Goal: Communication & Community: Answer question/provide support

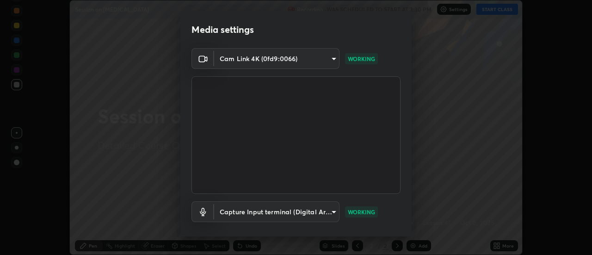
scroll to position [49, 0]
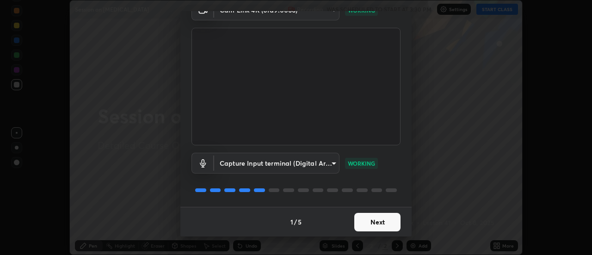
click at [365, 222] on button "Next" at bounding box center [377, 222] width 46 height 18
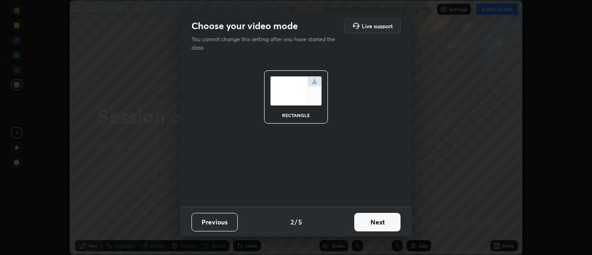
scroll to position [0, 0]
click at [365, 223] on button "Next" at bounding box center [377, 222] width 46 height 18
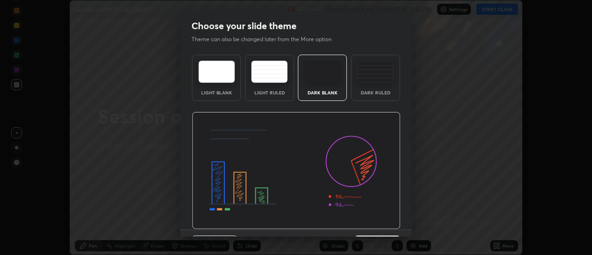
click at [370, 94] on div "Dark Ruled" at bounding box center [375, 92] width 37 height 5
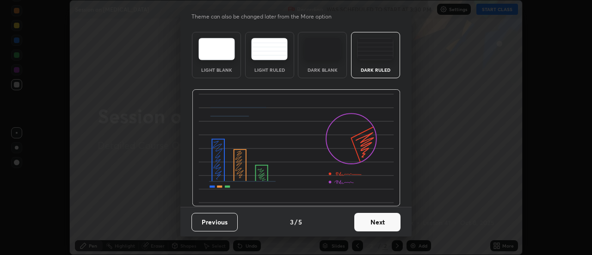
click at [370, 232] on div "Previous 3 / 5 Next" at bounding box center [295, 222] width 231 height 30
click at [368, 223] on button "Next" at bounding box center [377, 222] width 46 height 18
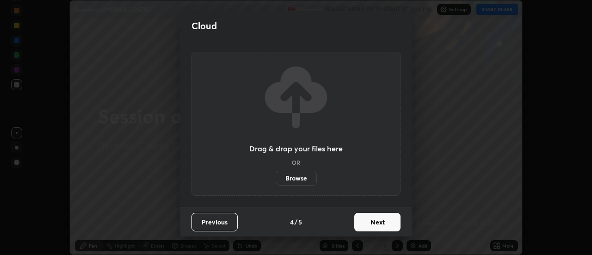
click at [356, 223] on button "Next" at bounding box center [377, 222] width 46 height 18
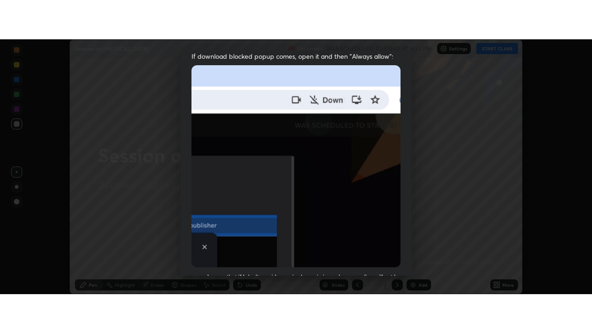
scroll to position [237, 0]
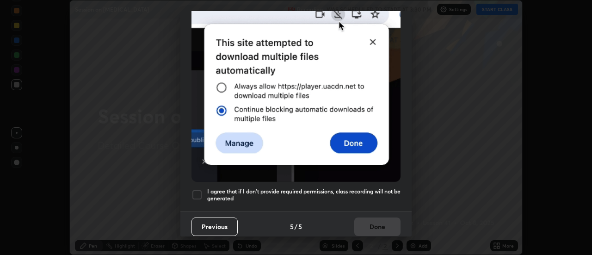
click at [201, 193] on div at bounding box center [196, 194] width 11 height 11
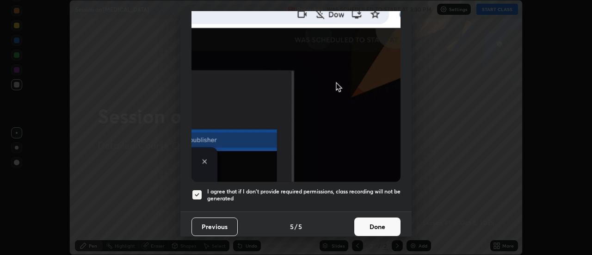
click at [356, 226] on button "Done" at bounding box center [377, 226] width 46 height 18
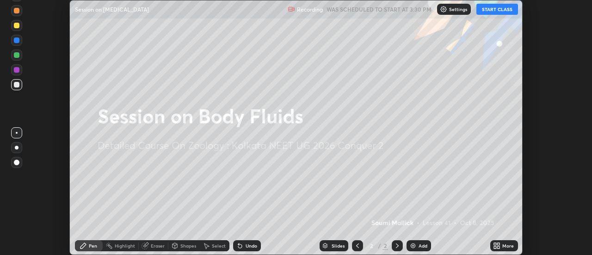
click at [497, 11] on button "START CLASS" at bounding box center [497, 9] width 42 height 11
click at [500, 245] on icon at bounding box center [496, 245] width 7 height 7
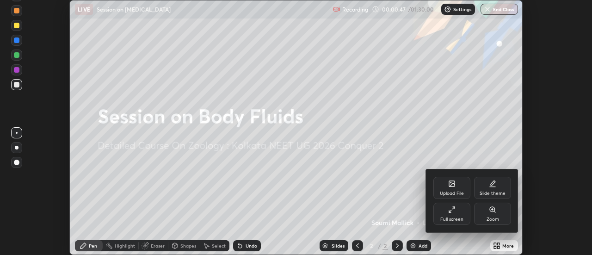
click at [449, 188] on div "Upload File" at bounding box center [451, 188] width 37 height 22
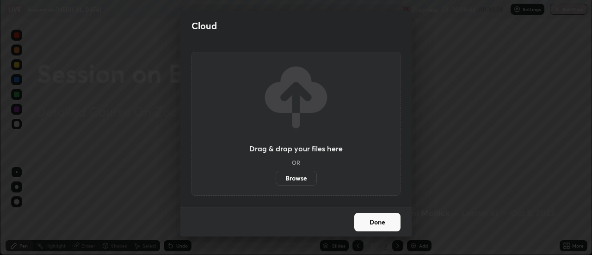
scroll to position [333, 592]
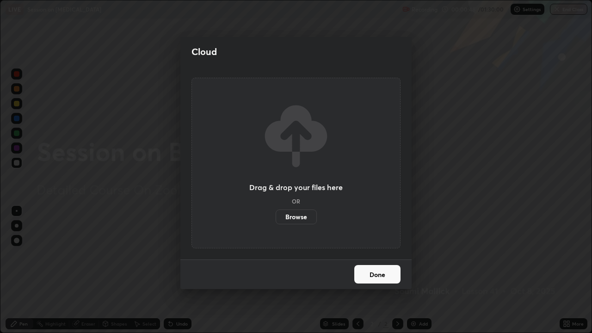
click at [301, 234] on div "Drag & drop your files here OR Browse" at bounding box center [295, 163] width 209 height 171
click at [298, 215] on label "Browse" at bounding box center [296, 216] width 41 height 15
click at [276, 215] on input "Browse" at bounding box center [276, 216] width 0 height 15
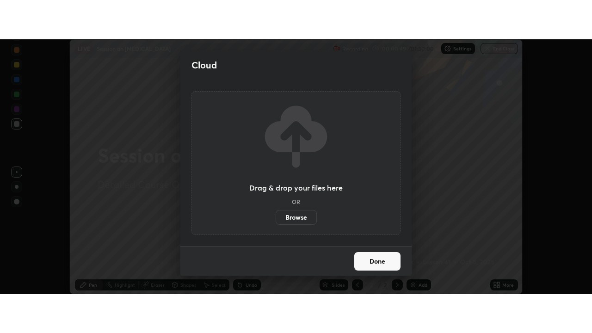
scroll to position [45977, 45640]
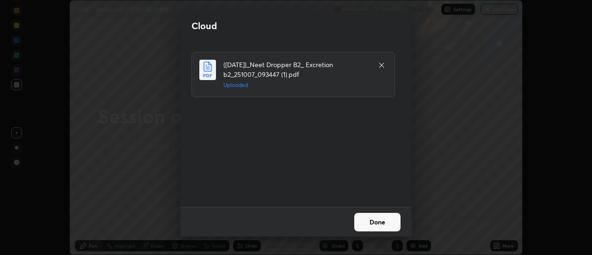
click at [372, 221] on button "Done" at bounding box center [377, 222] width 46 height 18
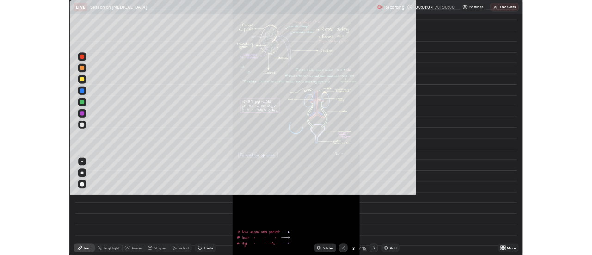
scroll to position [333, 592]
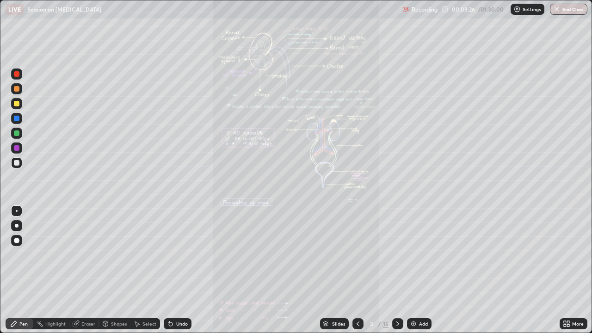
click at [564, 254] on icon at bounding box center [565, 322] width 2 height 2
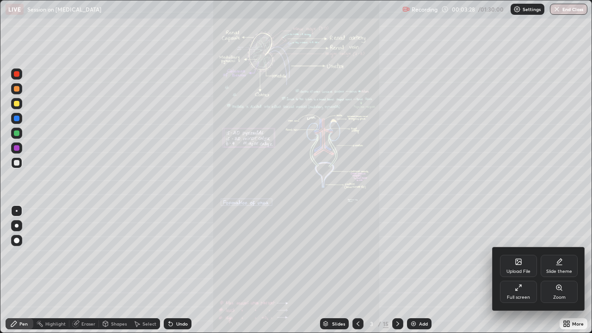
click at [560, 254] on icon at bounding box center [558, 287] width 7 height 7
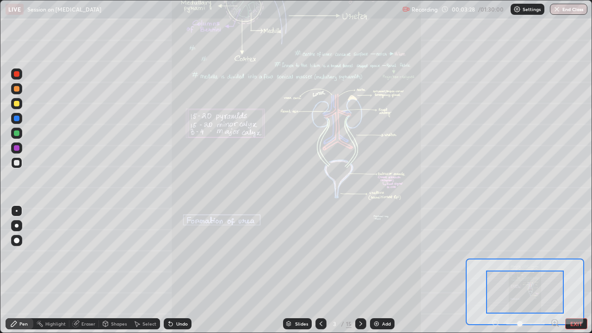
click at [554, 254] on icon at bounding box center [554, 322] width 2 height 0
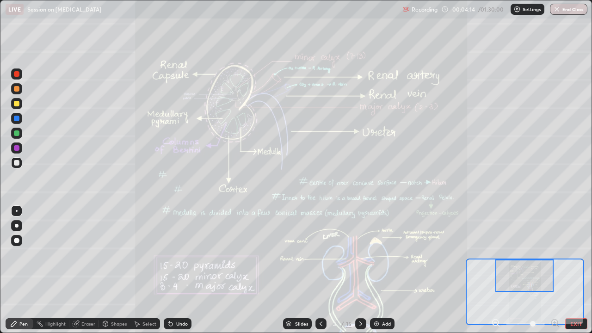
click at [364, 254] on div at bounding box center [360, 323] width 11 height 11
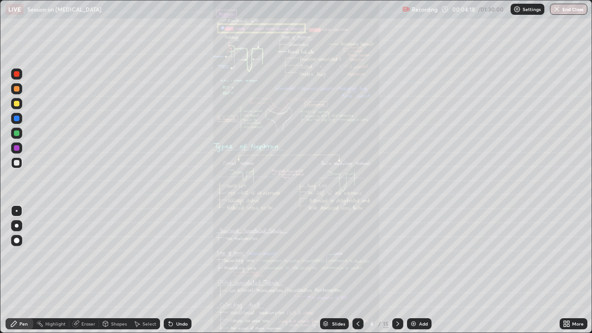
click at [564, 254] on icon at bounding box center [565, 322] width 2 height 2
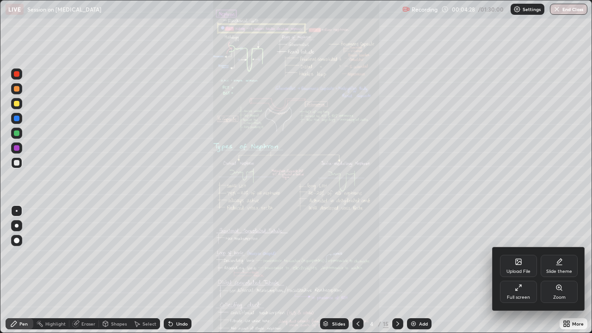
click at [394, 254] on div at bounding box center [296, 166] width 592 height 333
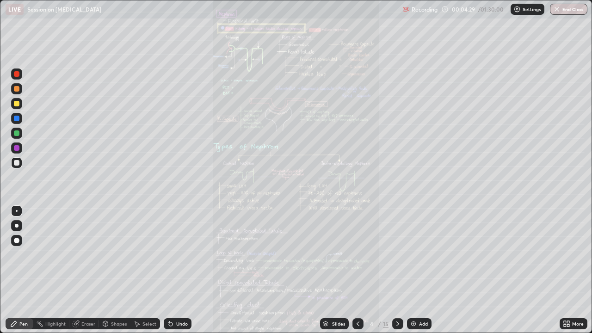
click at [397, 254] on icon at bounding box center [397, 323] width 3 height 5
click at [579, 254] on div "More" at bounding box center [578, 323] width 12 height 5
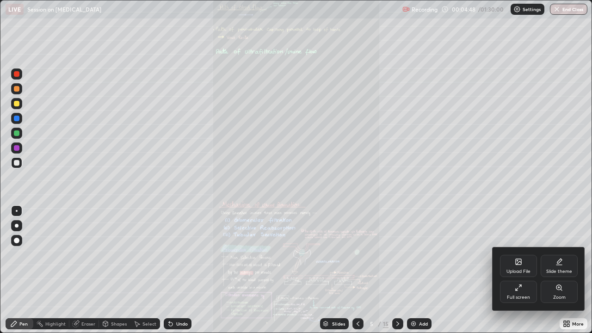
click at [515, 254] on icon at bounding box center [518, 287] width 7 height 7
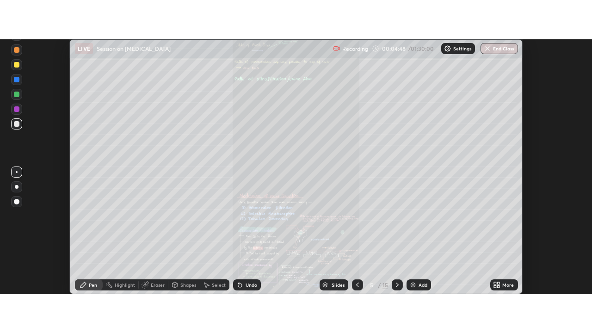
scroll to position [45977, 45640]
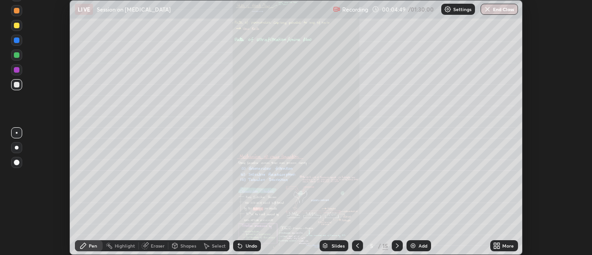
click at [501, 246] on div "More" at bounding box center [504, 245] width 28 height 11
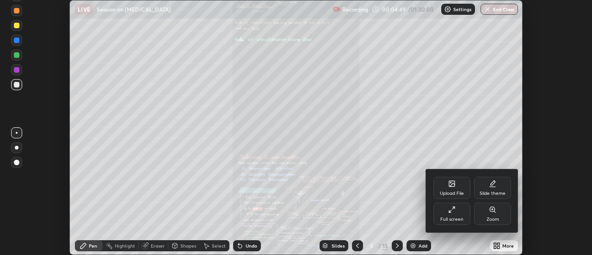
click at [457, 220] on div "Full screen" at bounding box center [451, 219] width 23 height 5
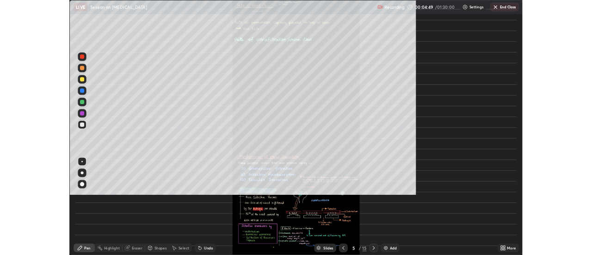
scroll to position [333, 592]
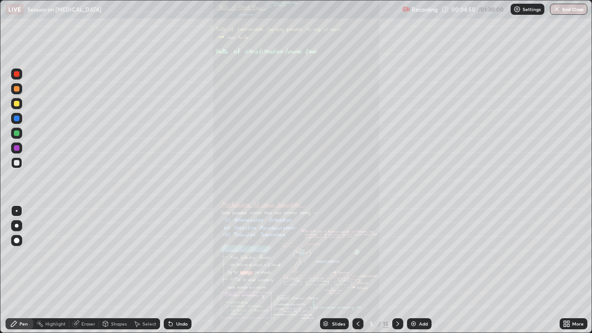
click at [572, 254] on div "More" at bounding box center [578, 323] width 12 height 5
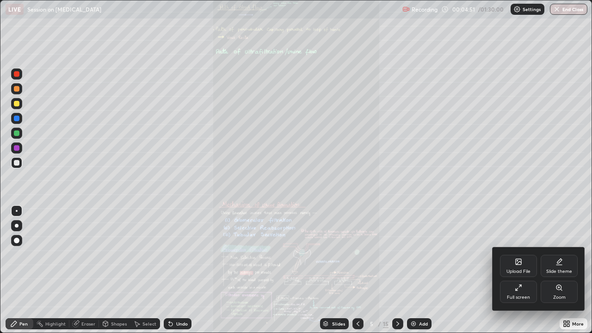
click at [554, 254] on div "Zoom" at bounding box center [558, 292] width 37 height 22
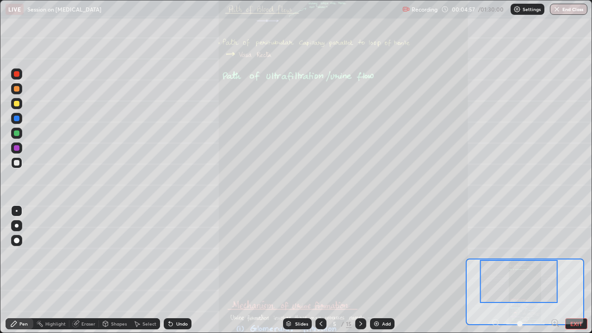
click at [323, 254] on icon at bounding box center [320, 323] width 7 height 7
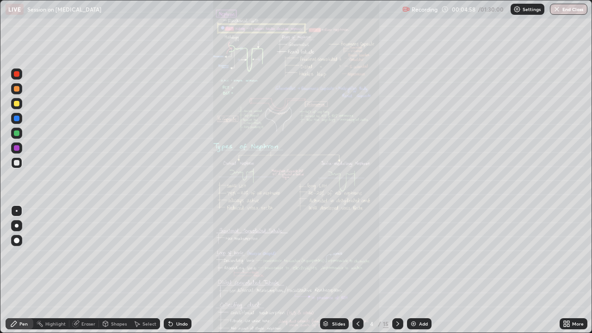
click at [360, 254] on icon at bounding box center [357, 323] width 7 height 7
click at [359, 254] on icon at bounding box center [357, 323] width 7 height 7
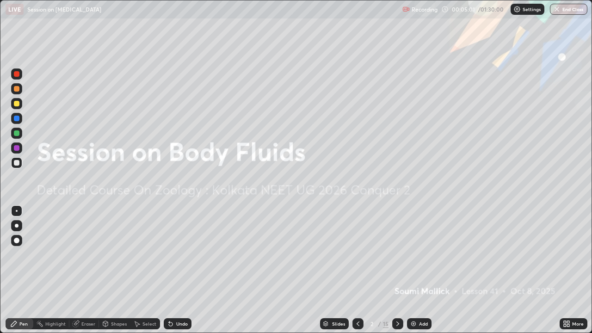
click at [398, 254] on icon at bounding box center [397, 323] width 7 height 7
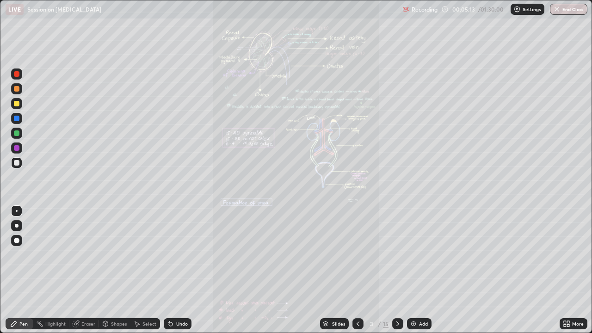
click at [394, 254] on icon at bounding box center [397, 323] width 7 height 7
click at [565, 254] on div "More" at bounding box center [573, 323] width 28 height 11
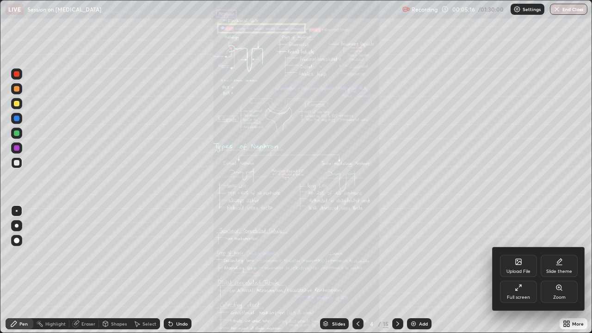
click at [563, 254] on div "Zoom" at bounding box center [559, 297] width 12 height 5
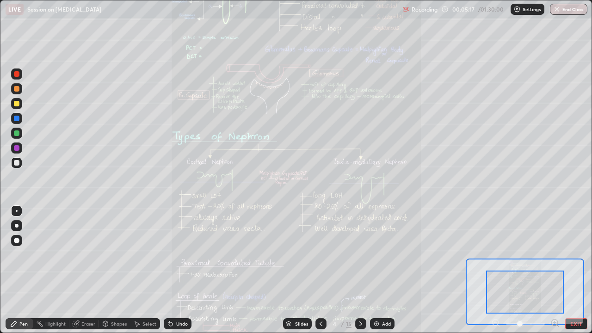
click at [552, 254] on icon at bounding box center [555, 322] width 6 height 6
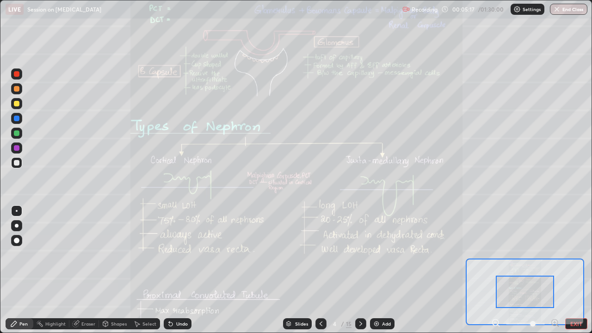
click at [554, 254] on icon at bounding box center [554, 322] width 9 height 9
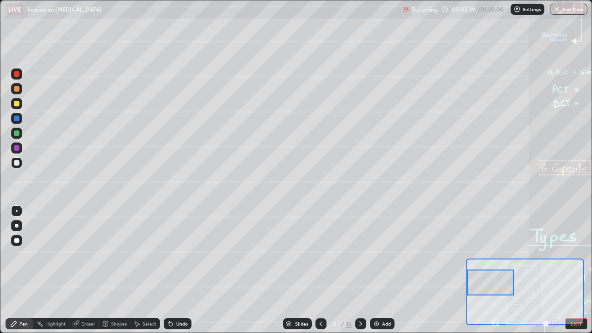
click at [110, 254] on div "Shapes" at bounding box center [114, 323] width 31 height 11
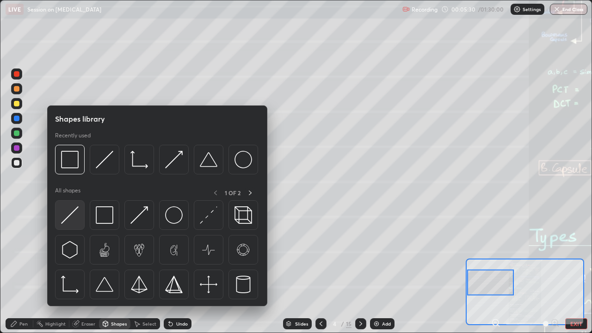
click at [74, 214] on img at bounding box center [70, 215] width 18 height 18
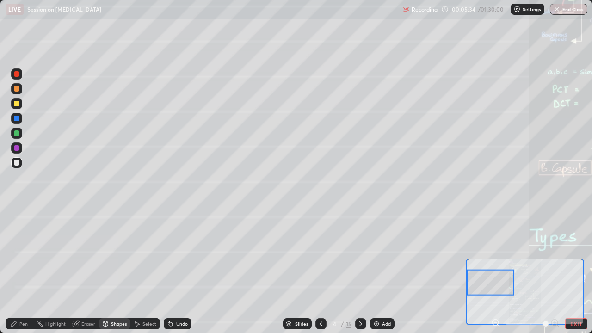
click at [18, 254] on div "Pen" at bounding box center [20, 323] width 28 height 18
click at [19, 134] on div at bounding box center [16, 133] width 11 height 11
click at [18, 117] on div at bounding box center [17, 119] width 6 height 6
click at [20, 78] on div at bounding box center [16, 73] width 11 height 11
click at [14, 121] on div at bounding box center [17, 119] width 6 height 6
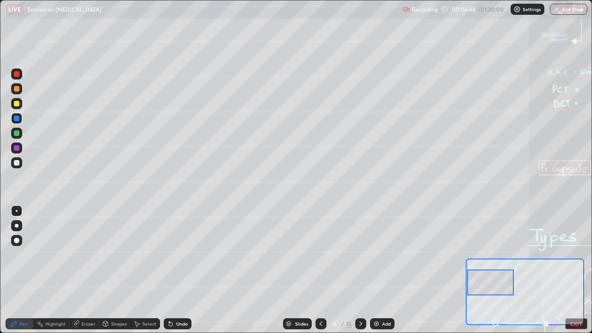
click at [18, 165] on div at bounding box center [17, 163] width 6 height 6
click at [17, 118] on div at bounding box center [17, 119] width 6 height 6
click at [20, 134] on div at bounding box center [16, 133] width 11 height 11
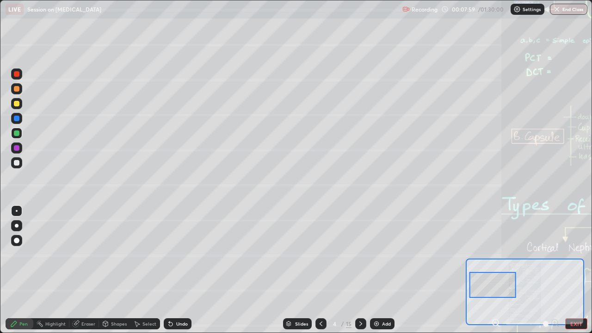
click at [17, 119] on div at bounding box center [17, 119] width 6 height 6
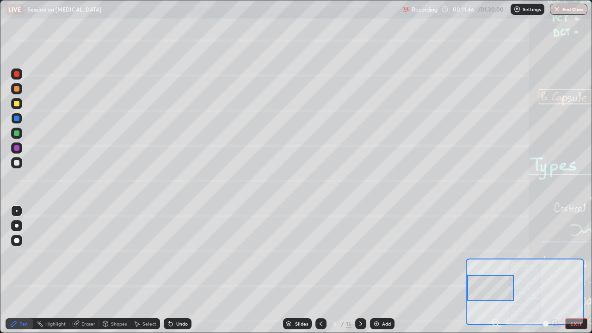
click at [16, 75] on div at bounding box center [17, 74] width 6 height 6
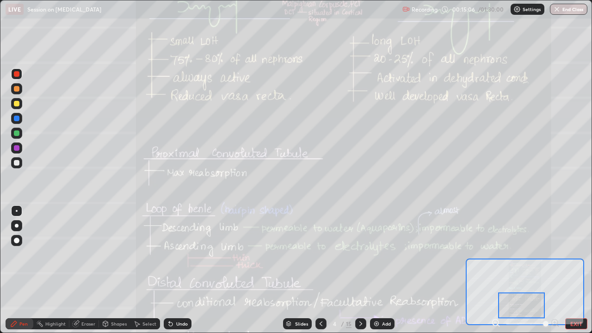
click at [185, 254] on div "Undo" at bounding box center [182, 323] width 12 height 5
click at [21, 164] on div at bounding box center [16, 162] width 11 height 11
click at [16, 245] on div at bounding box center [16, 240] width 11 height 11
click at [18, 77] on div at bounding box center [16, 73] width 11 height 11
click at [16, 212] on div at bounding box center [16, 210] width 11 height 11
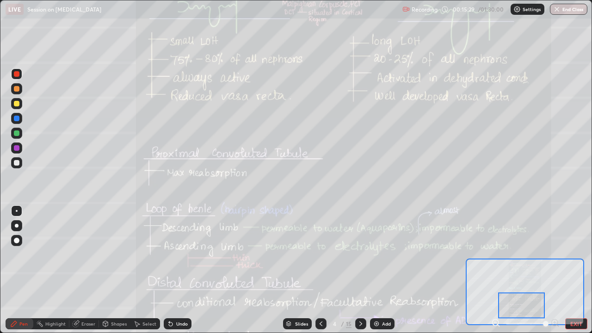
click at [18, 148] on div at bounding box center [17, 148] width 6 height 6
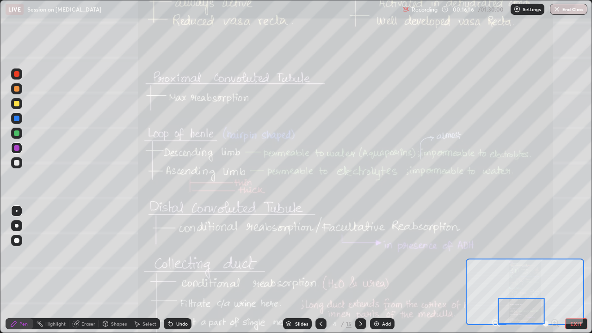
click at [17, 165] on div at bounding box center [17, 163] width 6 height 6
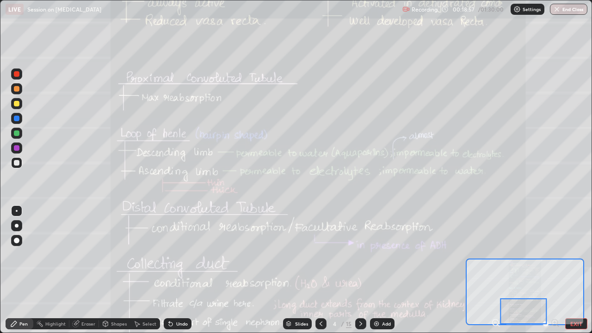
click at [359, 254] on icon at bounding box center [360, 323] width 7 height 7
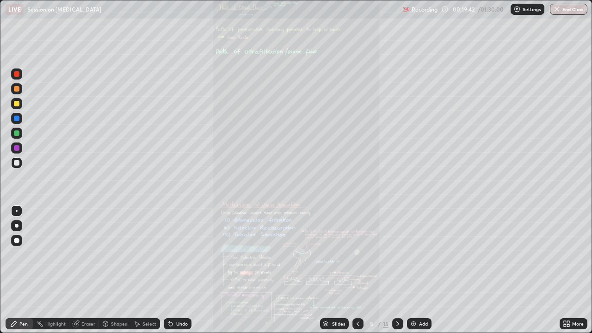
click at [516, 8] on img at bounding box center [516, 9] width 7 height 7
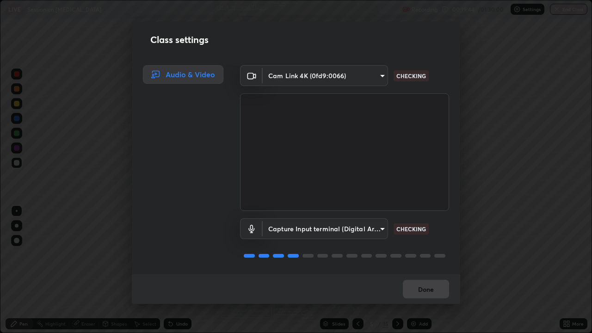
click at [362, 235] on body "Erase all LIVE Session on [MEDICAL_DATA] Recording 00:19:44 / 01:30:00 Settings…" at bounding box center [296, 166] width 592 height 333
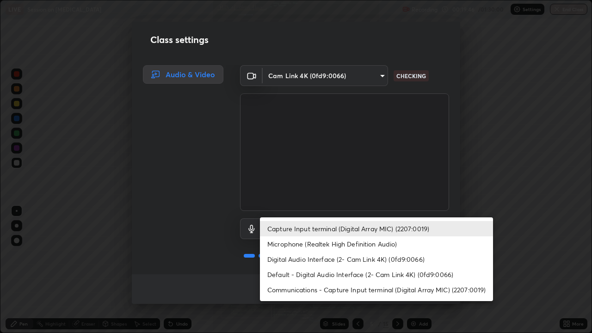
click at [385, 254] on li "Digital Audio Interface (2- Cam Link 4K) (0fd9:0066)" at bounding box center [376, 259] width 233 height 15
type input "0ff3a36d406c7a1ef2902e256e27c9611f6307fcf41cf92ae87e2eadc474b74b"
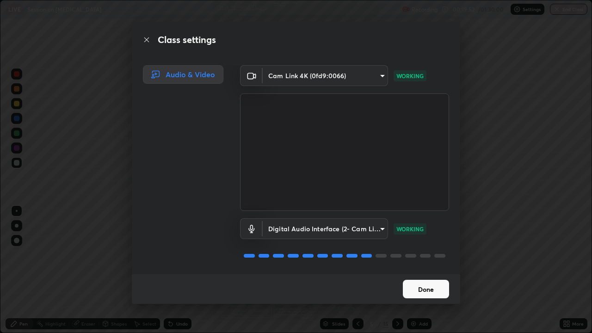
click at [418, 254] on button "Done" at bounding box center [426, 289] width 46 height 18
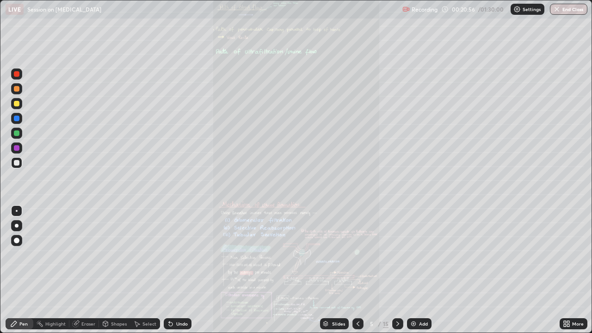
click at [557, 254] on div "Slides 5 / 15 Add" at bounding box center [375, 323] width 368 height 18
click at [573, 254] on div "More" at bounding box center [573, 323] width 28 height 11
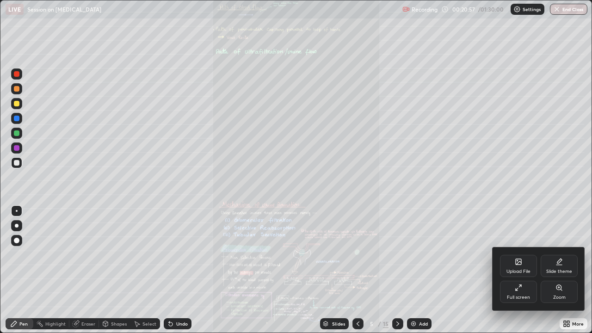
click at [555, 254] on div "Zoom" at bounding box center [558, 292] width 37 height 22
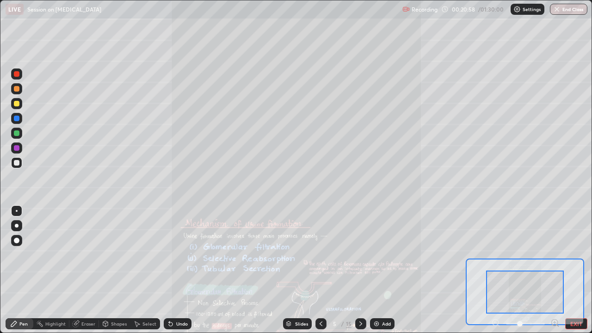
click at [556, 254] on icon at bounding box center [554, 322] width 9 height 9
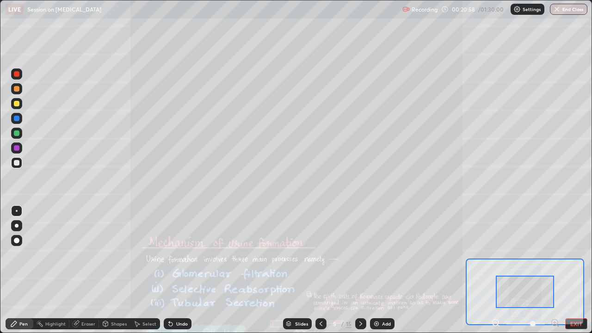
click at [553, 254] on icon at bounding box center [554, 322] width 9 height 9
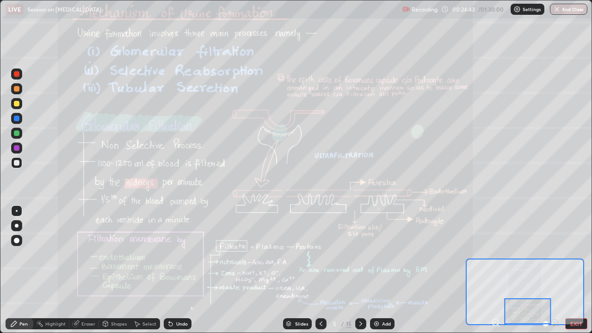
click at [15, 104] on div at bounding box center [17, 104] width 6 height 6
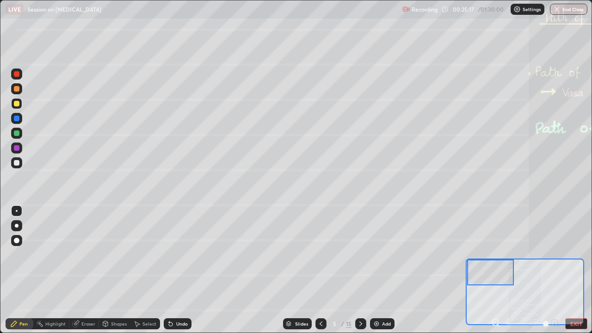
click at [22, 166] on div at bounding box center [16, 162] width 15 height 15
click at [20, 74] on div at bounding box center [16, 73] width 11 height 11
click at [18, 92] on div at bounding box center [16, 88] width 11 height 11
click at [184, 254] on div "Undo" at bounding box center [182, 323] width 12 height 5
click at [186, 254] on div "Undo" at bounding box center [182, 323] width 12 height 5
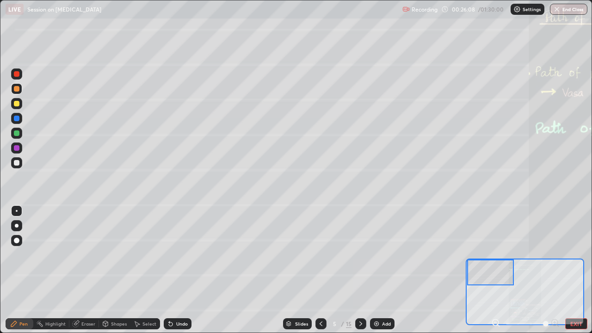
click at [185, 254] on div "Undo" at bounding box center [182, 323] width 12 height 5
click at [187, 254] on div "Undo" at bounding box center [178, 323] width 28 height 11
click at [188, 254] on div "Undo" at bounding box center [178, 323] width 28 height 11
click at [17, 163] on div at bounding box center [17, 163] width 6 height 6
click at [18, 133] on div at bounding box center [17, 133] width 6 height 6
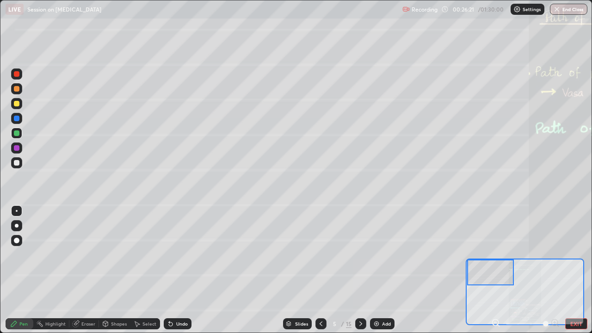
click at [17, 89] on div at bounding box center [17, 89] width 6 height 6
click at [180, 254] on div "Undo" at bounding box center [182, 323] width 12 height 5
click at [178, 254] on div "Undo" at bounding box center [178, 323] width 28 height 11
click at [179, 254] on div "Undo" at bounding box center [178, 323] width 28 height 11
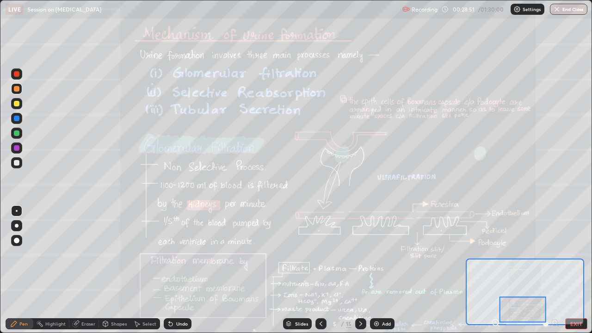
click at [180, 254] on div "Undo" at bounding box center [178, 323] width 28 height 11
click at [178, 254] on div "Undo" at bounding box center [178, 323] width 28 height 11
click at [180, 254] on div "Undo" at bounding box center [182, 323] width 12 height 5
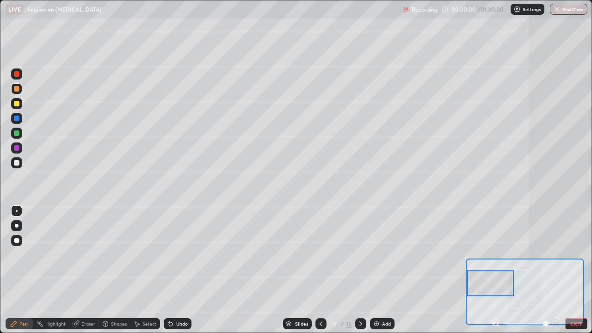
click at [16, 71] on div at bounding box center [17, 74] width 6 height 6
click at [176, 254] on div "Undo" at bounding box center [182, 323] width 12 height 5
click at [17, 163] on div at bounding box center [17, 163] width 6 height 6
click at [16, 89] on div at bounding box center [17, 89] width 6 height 6
click at [186, 254] on div "Undo" at bounding box center [178, 323] width 28 height 11
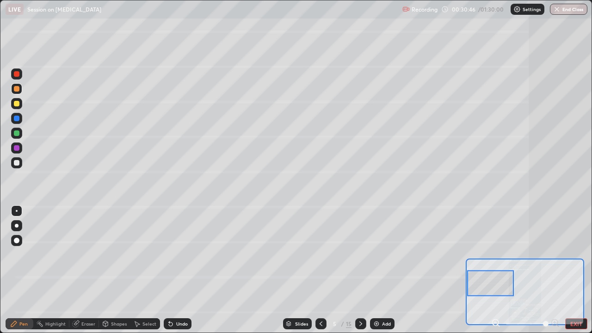
click at [181, 254] on div "Undo" at bounding box center [182, 323] width 12 height 5
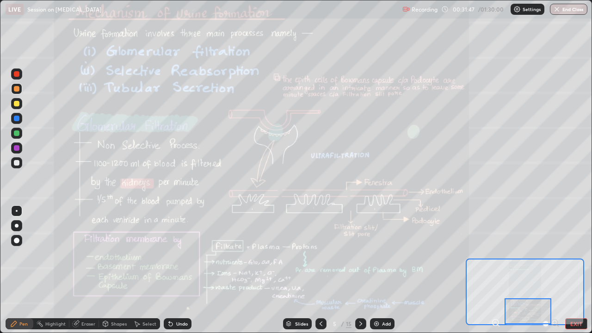
click at [360, 254] on icon at bounding box center [360, 323] width 7 height 7
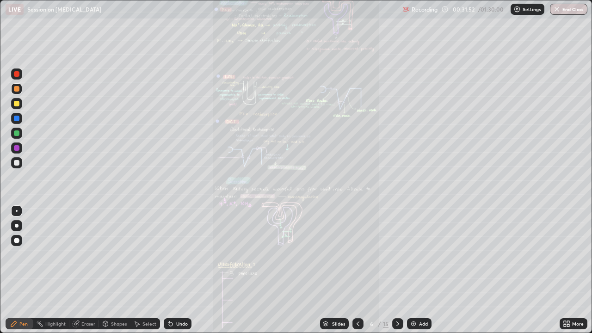
click at [567, 254] on icon at bounding box center [566, 323] width 7 height 7
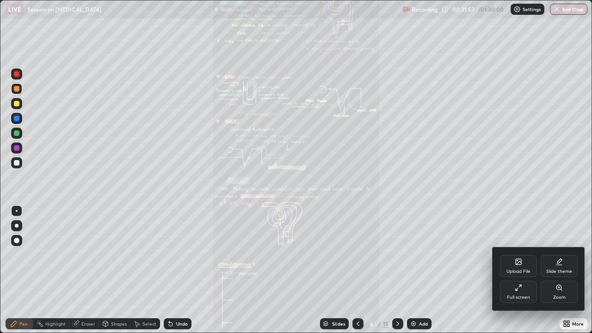
click at [556, 254] on div "Zoom" at bounding box center [559, 297] width 12 height 5
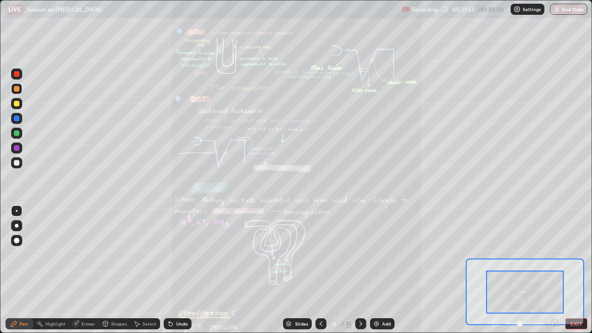
click at [556, 254] on icon at bounding box center [554, 322] width 9 height 9
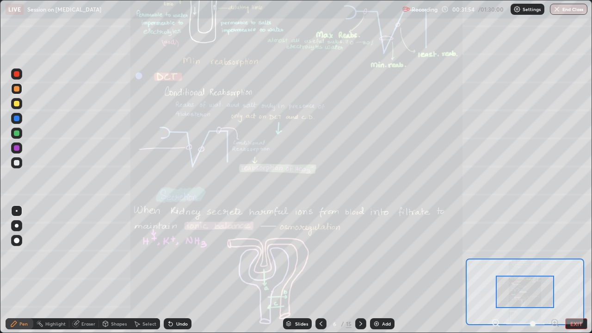
click at [555, 254] on icon at bounding box center [554, 322] width 2 height 0
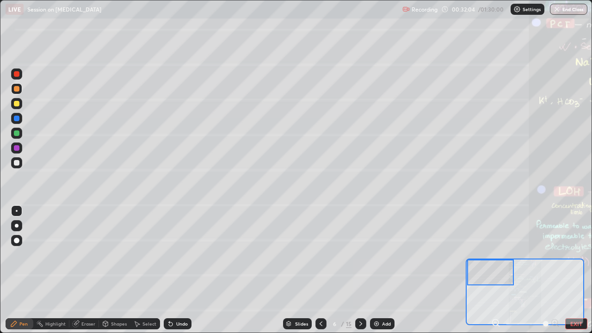
click at [18, 165] on div at bounding box center [17, 163] width 6 height 6
click at [22, 76] on div at bounding box center [16, 73] width 11 height 11
click at [182, 254] on div "Undo" at bounding box center [182, 323] width 12 height 5
click at [173, 254] on div "Undo" at bounding box center [178, 323] width 28 height 11
click at [14, 135] on div at bounding box center [17, 133] width 6 height 6
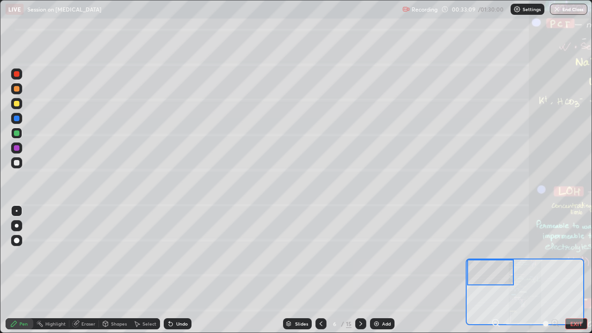
click at [19, 122] on div at bounding box center [16, 118] width 11 height 11
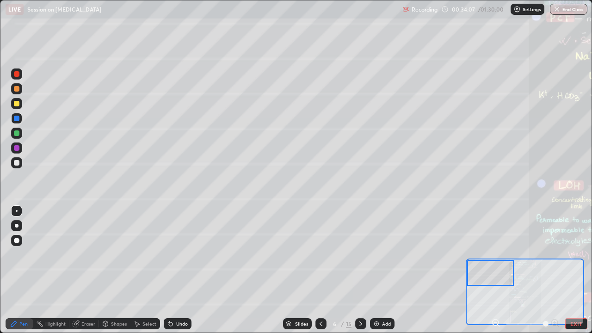
click at [16, 106] on div at bounding box center [17, 104] width 6 height 6
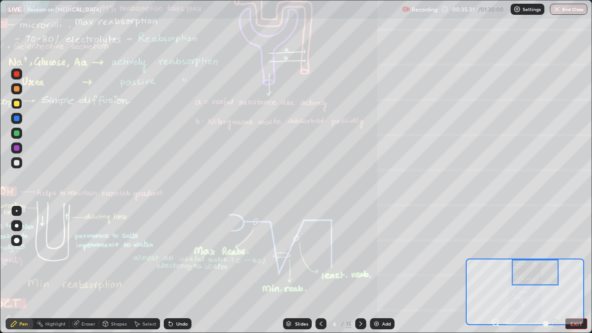
click at [181, 254] on div "Undo" at bounding box center [182, 323] width 12 height 5
click at [182, 254] on div "Undo" at bounding box center [175, 323] width 31 height 18
click at [184, 254] on div "Undo" at bounding box center [178, 323] width 28 height 11
click at [183, 254] on div "Undo" at bounding box center [175, 323] width 31 height 18
click at [184, 254] on div "Undo" at bounding box center [182, 323] width 12 height 5
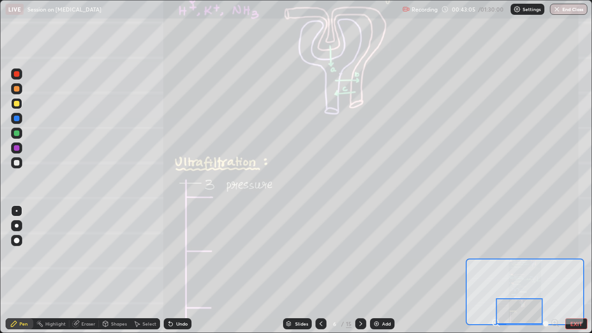
click at [12, 164] on div at bounding box center [16, 162] width 11 height 11
click at [176, 254] on div "Undo" at bounding box center [182, 323] width 12 height 5
click at [177, 254] on div "Undo" at bounding box center [182, 323] width 12 height 5
click at [178, 254] on div "Undo" at bounding box center [182, 323] width 12 height 5
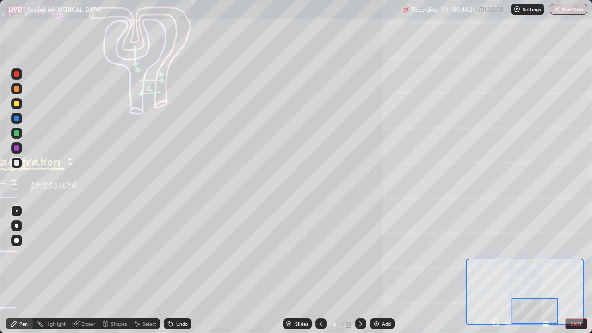
click at [22, 146] on div at bounding box center [16, 148] width 15 height 15
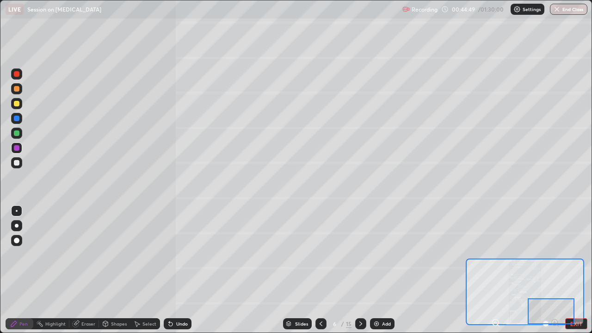
click at [15, 131] on div at bounding box center [17, 133] width 6 height 6
click at [21, 164] on div at bounding box center [16, 162] width 11 height 11
click at [18, 137] on div at bounding box center [16, 133] width 11 height 11
click at [17, 118] on div at bounding box center [17, 119] width 6 height 6
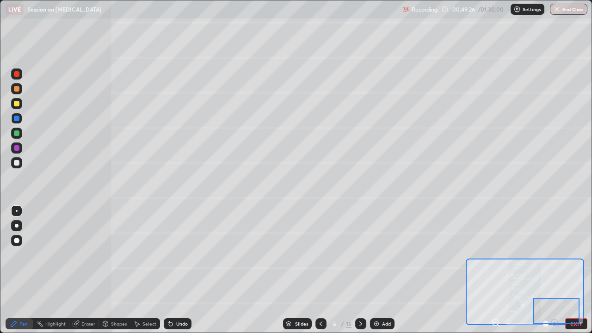
click at [21, 164] on div at bounding box center [16, 162] width 11 height 11
click at [16, 106] on div at bounding box center [17, 104] width 6 height 6
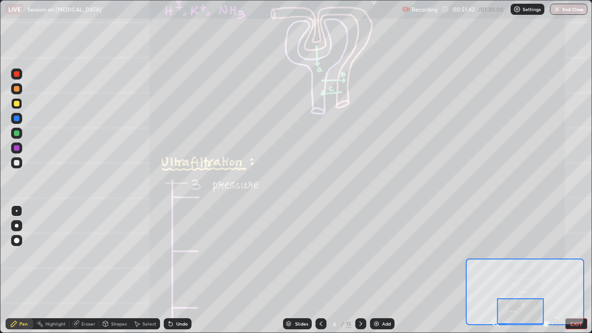
click at [356, 254] on div at bounding box center [360, 323] width 11 height 11
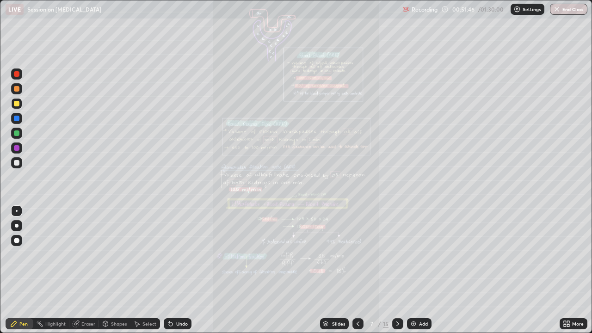
click at [576, 254] on div "More" at bounding box center [578, 323] width 12 height 5
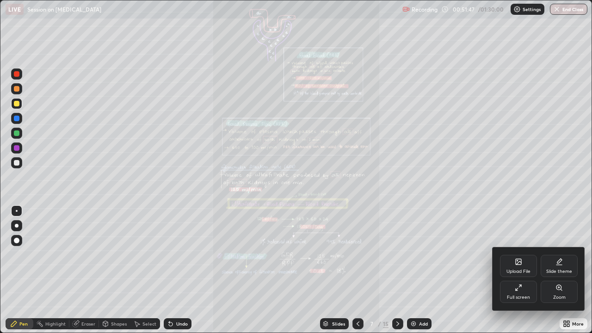
click at [552, 254] on div "Zoom" at bounding box center [558, 292] width 37 height 22
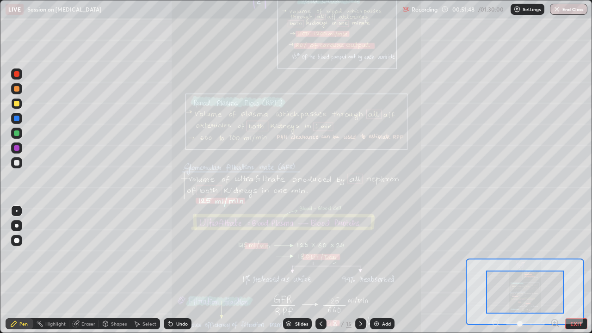
click at [556, 254] on icon at bounding box center [554, 322] width 2 height 0
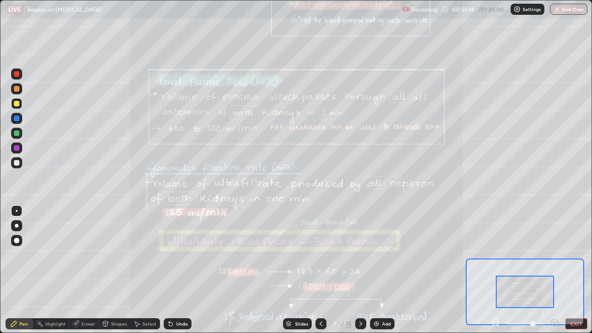
click at [555, 254] on icon at bounding box center [554, 322] width 9 height 9
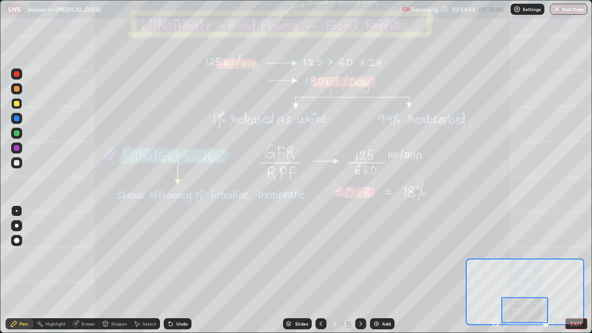
click at [358, 254] on icon at bounding box center [360, 323] width 7 height 7
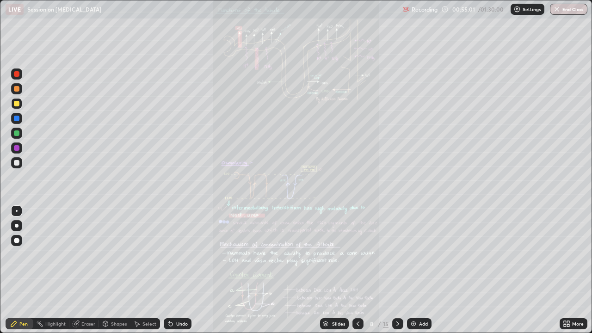
click at [567, 254] on icon at bounding box center [568, 325] width 2 height 2
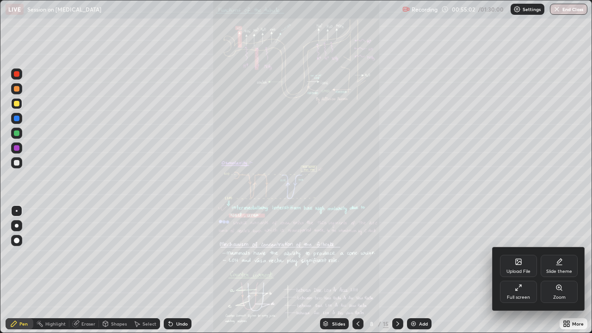
click at [558, 254] on div "Zoom" at bounding box center [559, 297] width 12 height 5
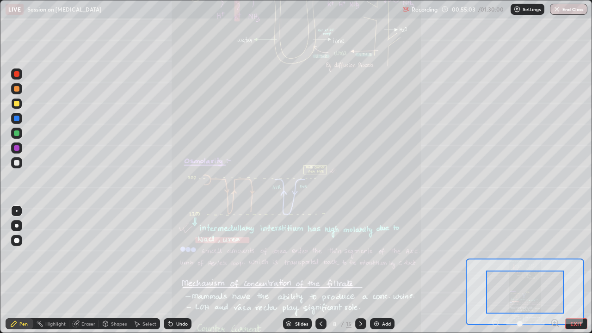
click at [549, 254] on div at bounding box center [525, 323] width 68 height 11
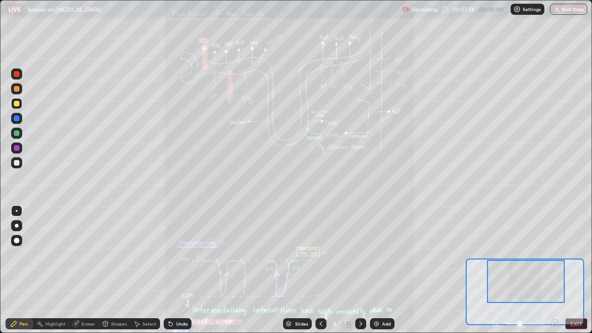
click at [557, 254] on icon at bounding box center [558, 326] width 2 height 2
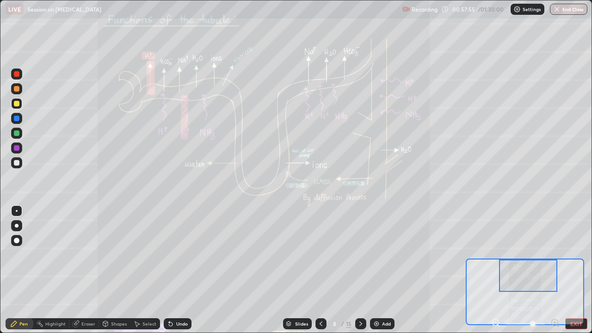
click at [360, 254] on icon at bounding box center [360, 323] width 7 height 7
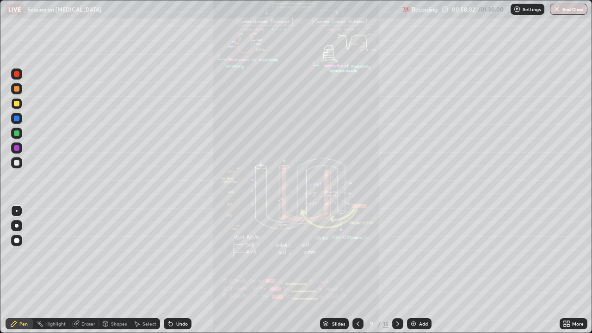
click at [394, 254] on icon at bounding box center [397, 323] width 7 height 7
click at [396, 254] on icon at bounding box center [397, 323] width 7 height 7
click at [357, 254] on icon at bounding box center [357, 323] width 7 height 7
click at [361, 254] on div at bounding box center [357, 323] width 11 height 11
click at [357, 254] on icon at bounding box center [357, 323] width 7 height 7
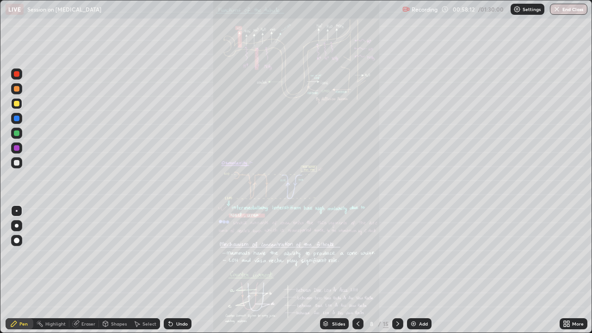
click at [361, 254] on div at bounding box center [357, 323] width 11 height 11
click at [397, 254] on icon at bounding box center [397, 323] width 7 height 7
click at [554, 254] on div "Slides 8 / 15 Add" at bounding box center [375, 323] width 368 height 18
click at [559, 254] on div "More" at bounding box center [573, 323] width 28 height 11
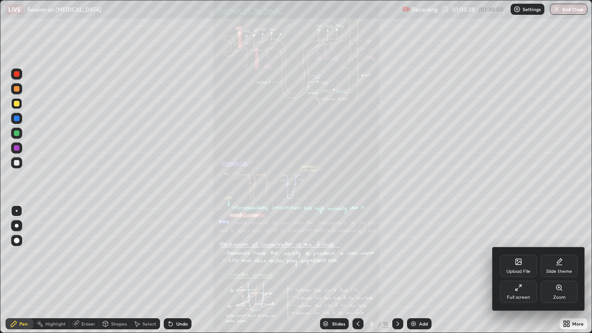
click at [554, 254] on div "Zoom" at bounding box center [558, 292] width 37 height 22
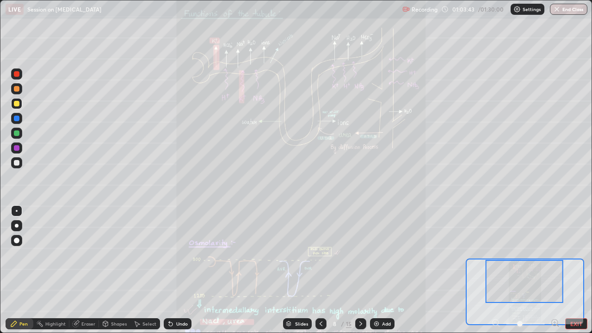
click at [552, 254] on icon at bounding box center [554, 322] width 9 height 9
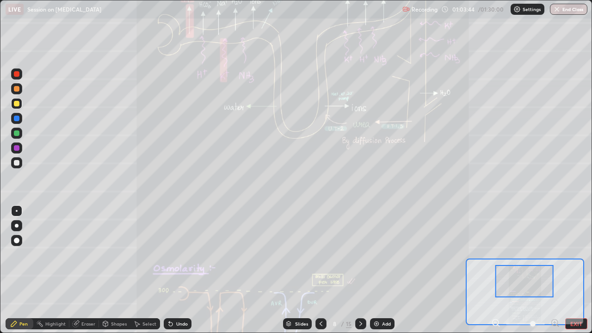
click at [554, 254] on icon at bounding box center [554, 322] width 2 height 0
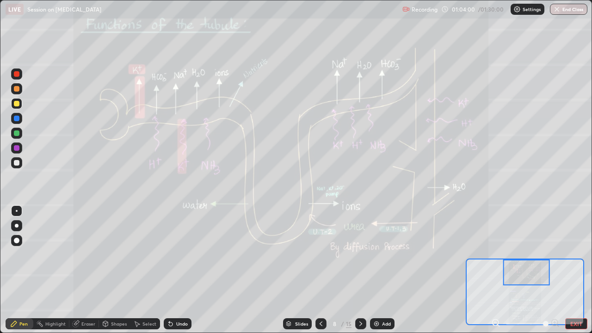
click at [23, 165] on div at bounding box center [16, 162] width 15 height 15
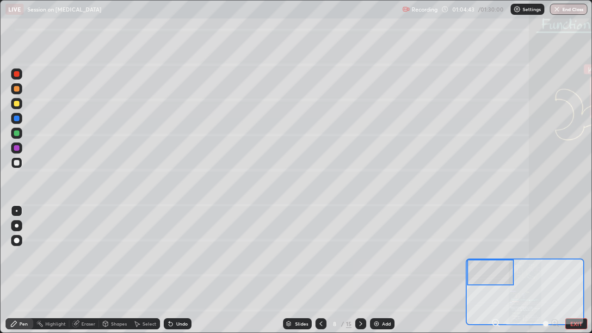
click at [19, 74] on div at bounding box center [17, 74] width 6 height 6
click at [18, 137] on div at bounding box center [16, 133] width 11 height 11
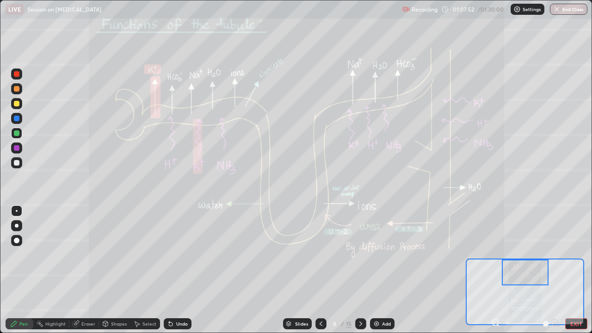
click at [186, 254] on div "Undo" at bounding box center [178, 323] width 28 height 11
click at [185, 254] on div "Undo" at bounding box center [178, 323] width 28 height 11
click at [18, 74] on div at bounding box center [17, 74] width 6 height 6
click at [20, 161] on div at bounding box center [16, 162] width 11 height 11
click at [55, 254] on div "Highlight" at bounding box center [55, 323] width 20 height 5
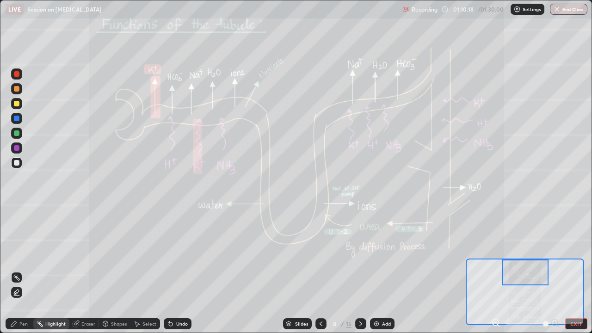
click at [17, 254] on icon at bounding box center [16, 291] width 7 height 7
click at [20, 254] on div "Pen" at bounding box center [23, 323] width 8 height 5
click at [16, 138] on div at bounding box center [16, 133] width 11 height 11
click at [16, 143] on div at bounding box center [16, 147] width 11 height 11
click at [20, 152] on div at bounding box center [16, 147] width 11 height 11
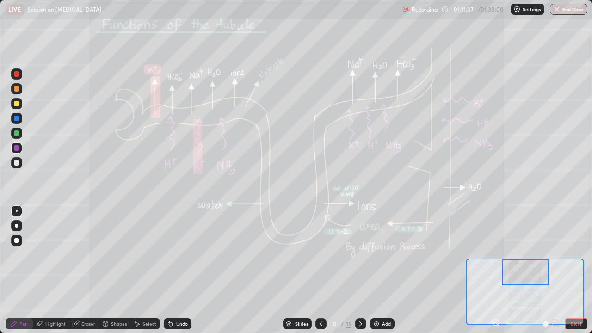
click at [402, 254] on div "Slides 8 / 15 Add" at bounding box center [338, 323] width 294 height 18
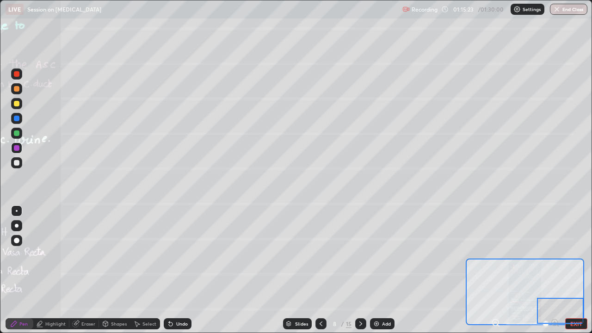
click at [552, 254] on div at bounding box center [560, 311] width 47 height 26
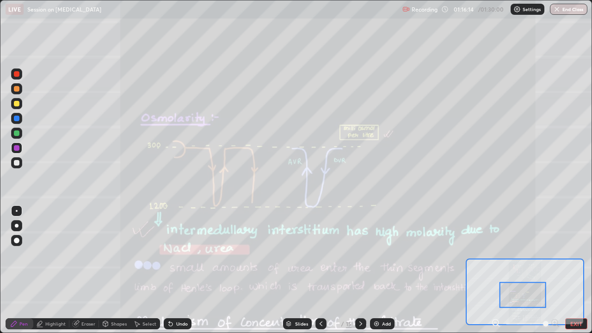
click at [179, 254] on div "Undo" at bounding box center [182, 323] width 12 height 5
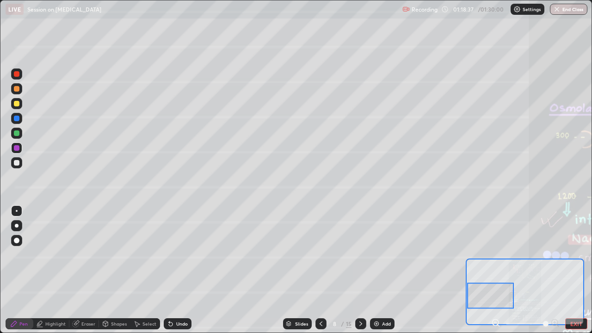
click at [55, 254] on div "Highlight" at bounding box center [55, 323] width 20 height 5
click at [24, 254] on div "Pen" at bounding box center [23, 323] width 8 height 5
click at [19, 242] on div at bounding box center [16, 240] width 11 height 11
click at [55, 254] on div "Highlight" at bounding box center [55, 323] width 20 height 5
click at [176, 254] on div "Undo" at bounding box center [182, 323] width 12 height 5
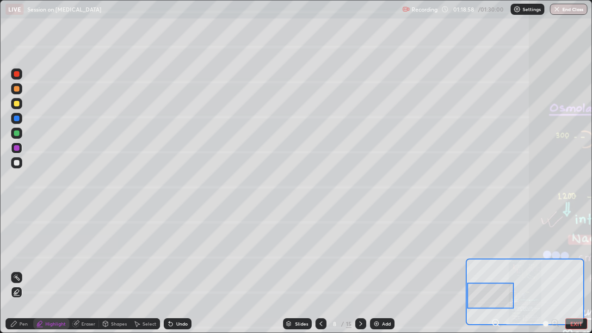
click at [19, 73] on div at bounding box center [17, 74] width 6 height 6
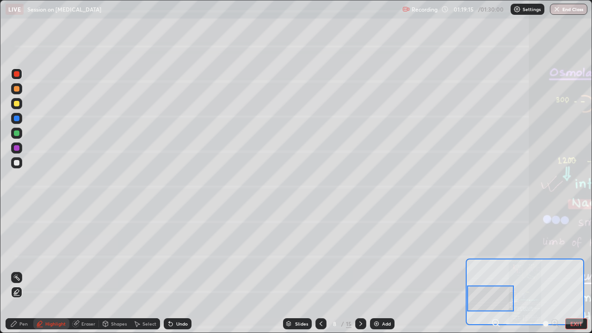
click at [178, 254] on div "Undo" at bounding box center [182, 323] width 12 height 5
click at [22, 254] on div "Pen" at bounding box center [20, 323] width 28 height 11
click at [18, 162] on div at bounding box center [17, 163] width 6 height 6
click at [18, 205] on div at bounding box center [16, 210] width 11 height 11
click at [172, 254] on icon at bounding box center [170, 323] width 7 height 7
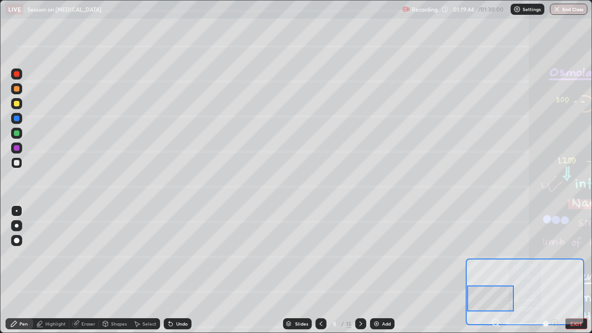
click at [178, 254] on div "Undo" at bounding box center [182, 323] width 12 height 5
click at [180, 254] on div "Undo" at bounding box center [178, 323] width 28 height 11
click at [179, 254] on div "Undo" at bounding box center [175, 323] width 31 height 18
click at [21, 148] on div at bounding box center [16, 147] width 11 height 11
click at [301, 18] on div "LIVE Session on [MEDICAL_DATA]" at bounding box center [202, 9] width 393 height 18
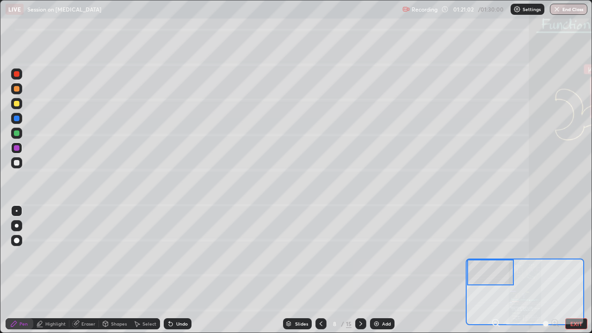
click at [14, 166] on div at bounding box center [16, 162] width 11 height 11
click at [16, 75] on div at bounding box center [17, 74] width 6 height 6
click at [20, 121] on div at bounding box center [16, 118] width 11 height 11
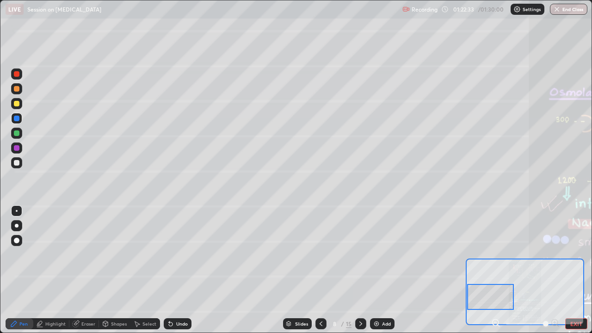
click at [17, 103] on div at bounding box center [17, 104] width 6 height 6
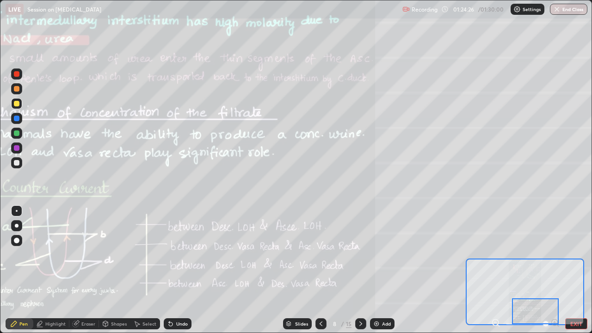
click at [359, 254] on icon at bounding box center [360, 323] width 7 height 7
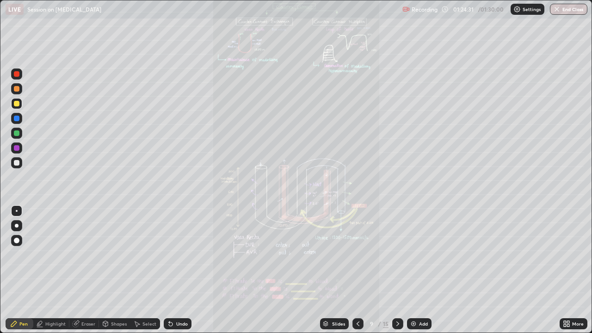
click at [568, 254] on icon at bounding box center [568, 325] width 2 height 2
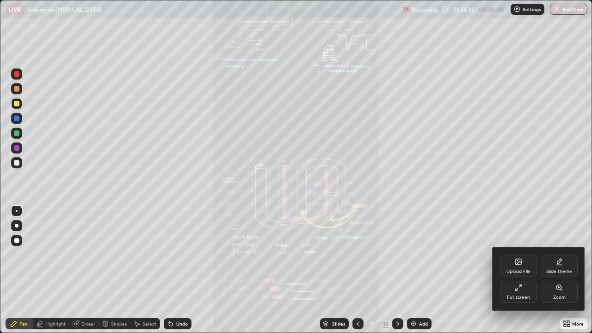
click at [556, 254] on div "Zoom" at bounding box center [559, 297] width 12 height 5
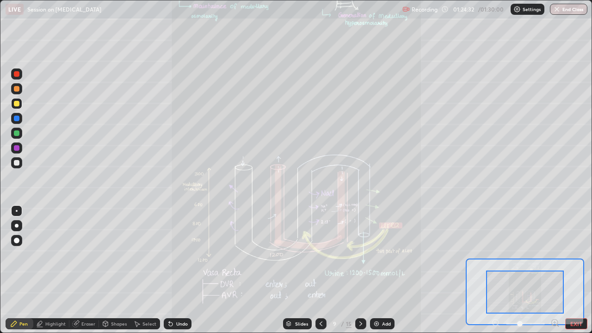
click at [552, 254] on icon at bounding box center [554, 322] width 9 height 9
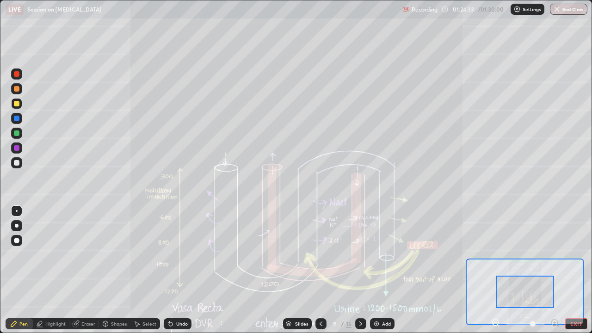
click at [552, 254] on icon at bounding box center [554, 322] width 9 height 9
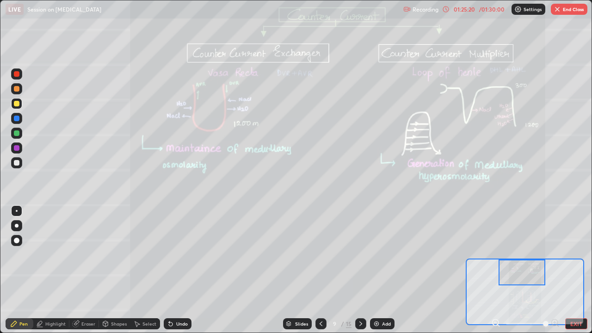
click at [577, 254] on button "EXIT" at bounding box center [576, 323] width 22 height 11
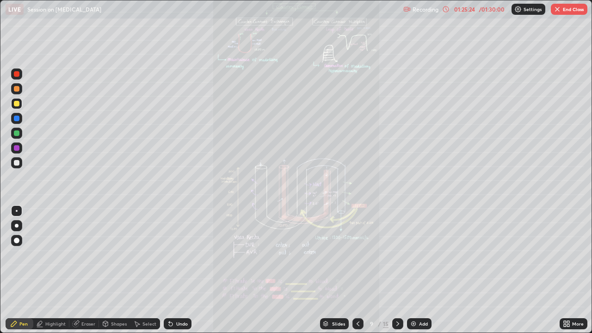
click at [556, 9] on img "button" at bounding box center [556, 9] width 7 height 7
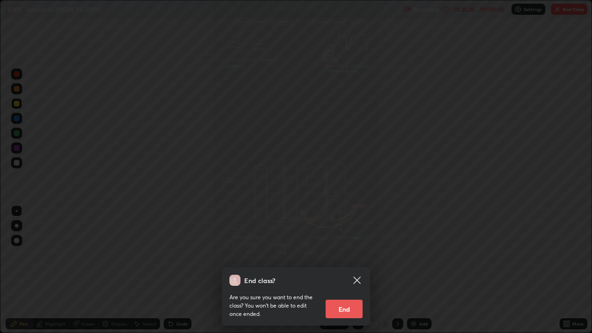
click at [350, 254] on button "End" at bounding box center [343, 309] width 37 height 18
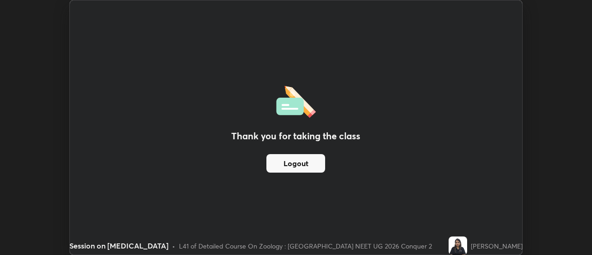
scroll to position [45977, 45640]
